Goal: Task Accomplishment & Management: Use online tool/utility

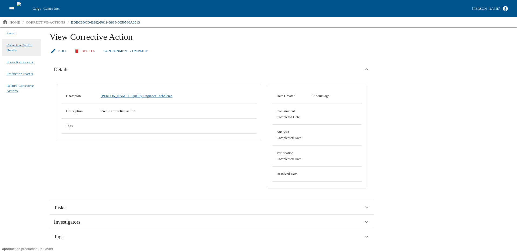
click at [115, 50] on button "Containment Complete" at bounding box center [125, 50] width 49 height 9
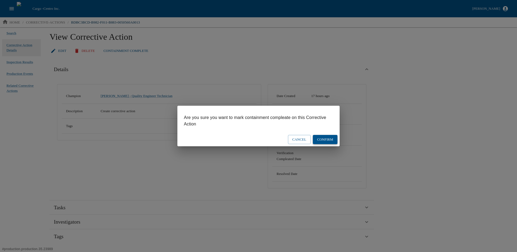
click at [326, 140] on button "Confirm" at bounding box center [325, 139] width 25 height 9
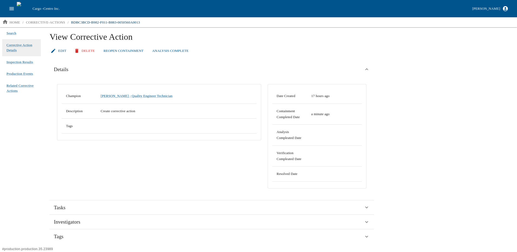
click at [163, 48] on button "Analysis Complete" at bounding box center [170, 50] width 41 height 9
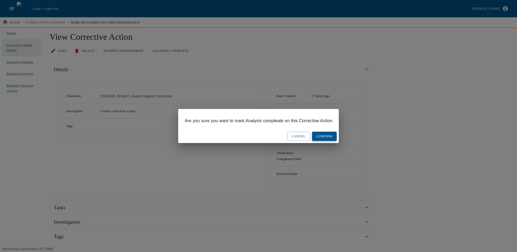
click at [326, 136] on button "Confirm" at bounding box center [324, 136] width 25 height 9
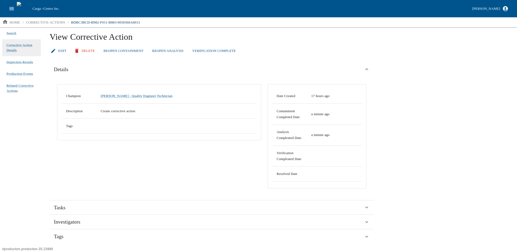
click at [200, 52] on button "Verification Complete" at bounding box center [214, 50] width 48 height 9
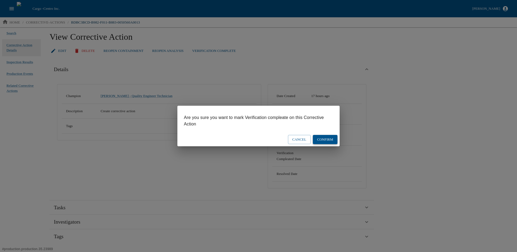
click at [330, 138] on button "Confirm" at bounding box center [325, 139] width 25 height 9
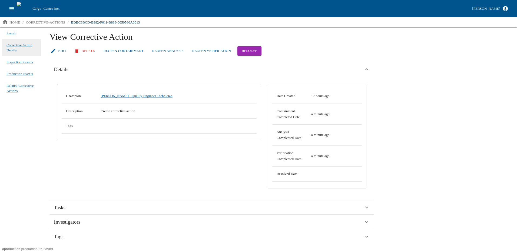
click at [201, 48] on button "Reopen Verification" at bounding box center [211, 50] width 43 height 9
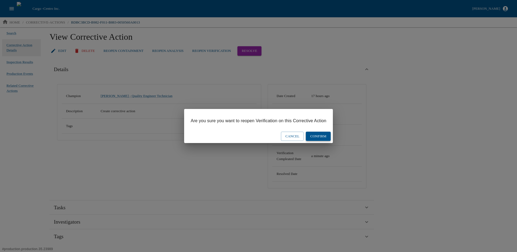
click at [320, 136] on button "Confirm" at bounding box center [318, 136] width 25 height 9
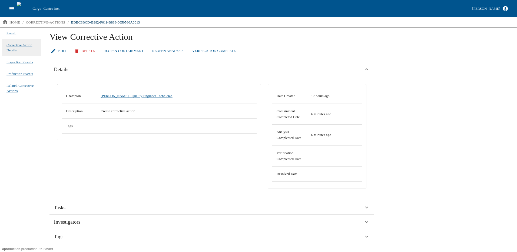
click at [29, 24] on p "corrective-actions" at bounding box center [45, 22] width 39 height 5
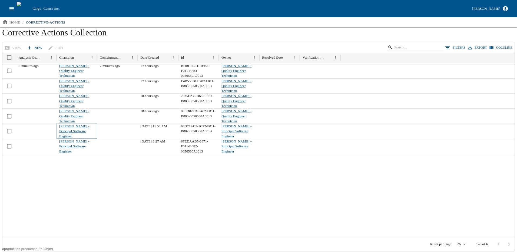
click at [74, 130] on link "[PERSON_NAME] - Principal Software Engineer" at bounding box center [74, 131] width 30 height 14
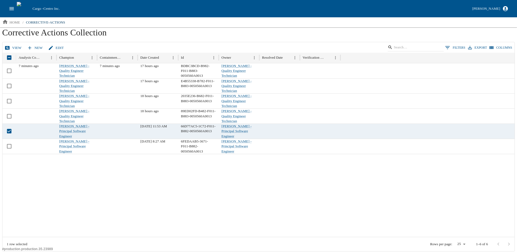
click at [8, 46] on icon at bounding box center [7, 48] width 5 height 4
